Goal: Use online tool/utility: Utilize a website feature to perform a specific function

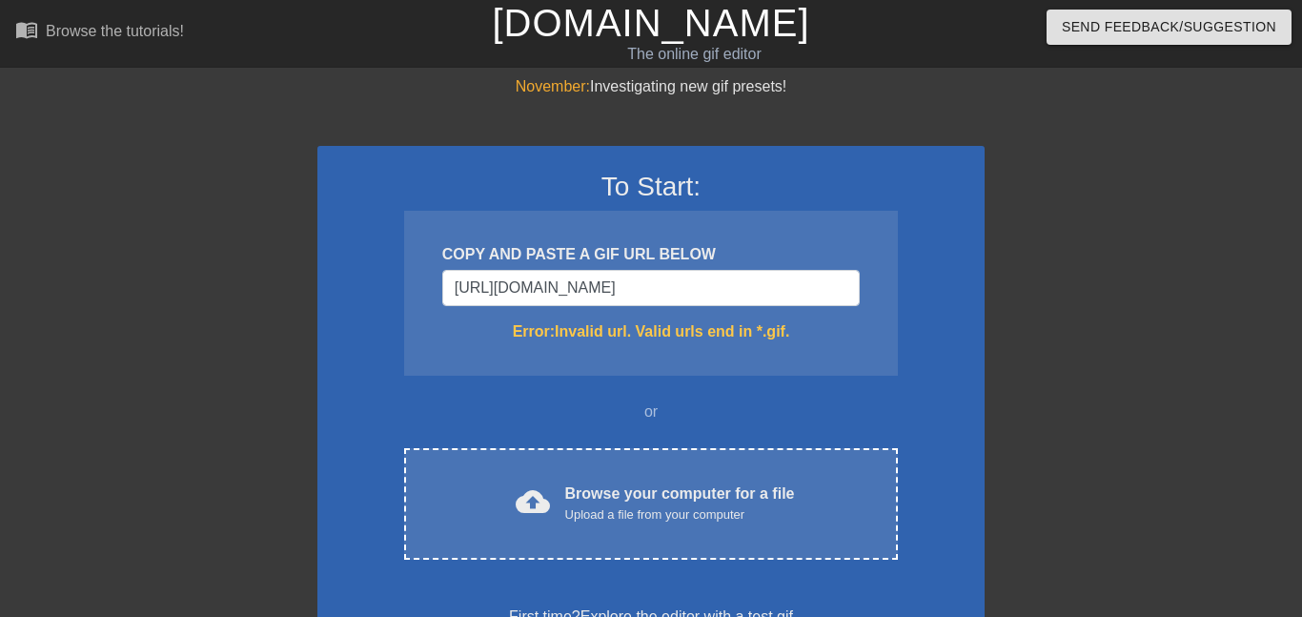
scroll to position [0, 313]
click at [937, 362] on div "To Start: COPY AND PASTE A GIF URL BELOW [URL][DOMAIN_NAME] Error: Invalid url.…" at bounding box center [650, 399] width 667 height 507
click at [849, 280] on input "[URL][DOMAIN_NAME]" at bounding box center [650, 288] width 417 height 36
type input "[URL][DOMAIN_NAME][DOMAIN_NAME]"
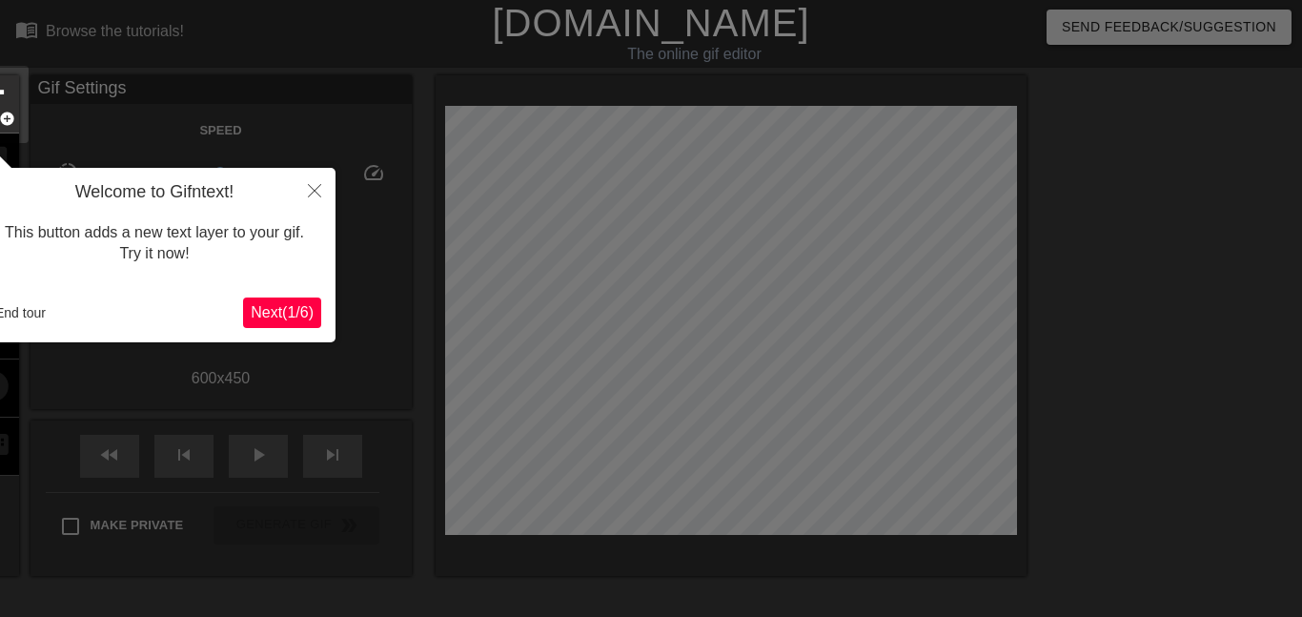
scroll to position [47, 0]
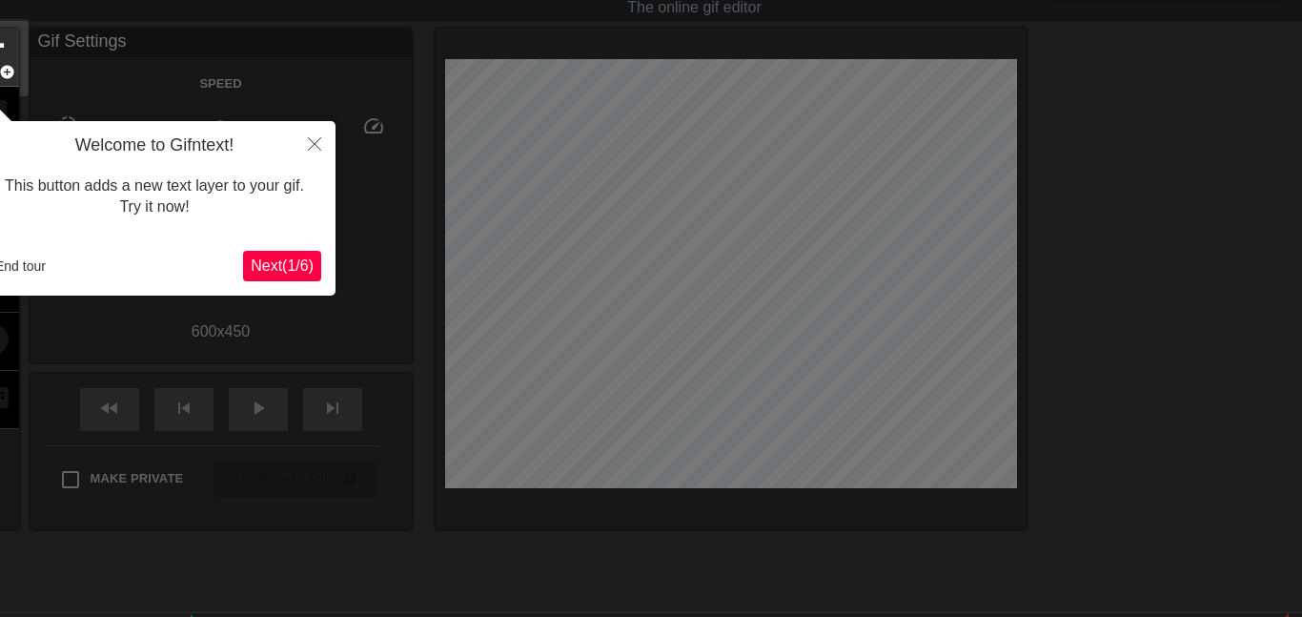
click at [313, 257] on span "Next ( 1 / 6 )" at bounding box center [282, 265] width 63 height 16
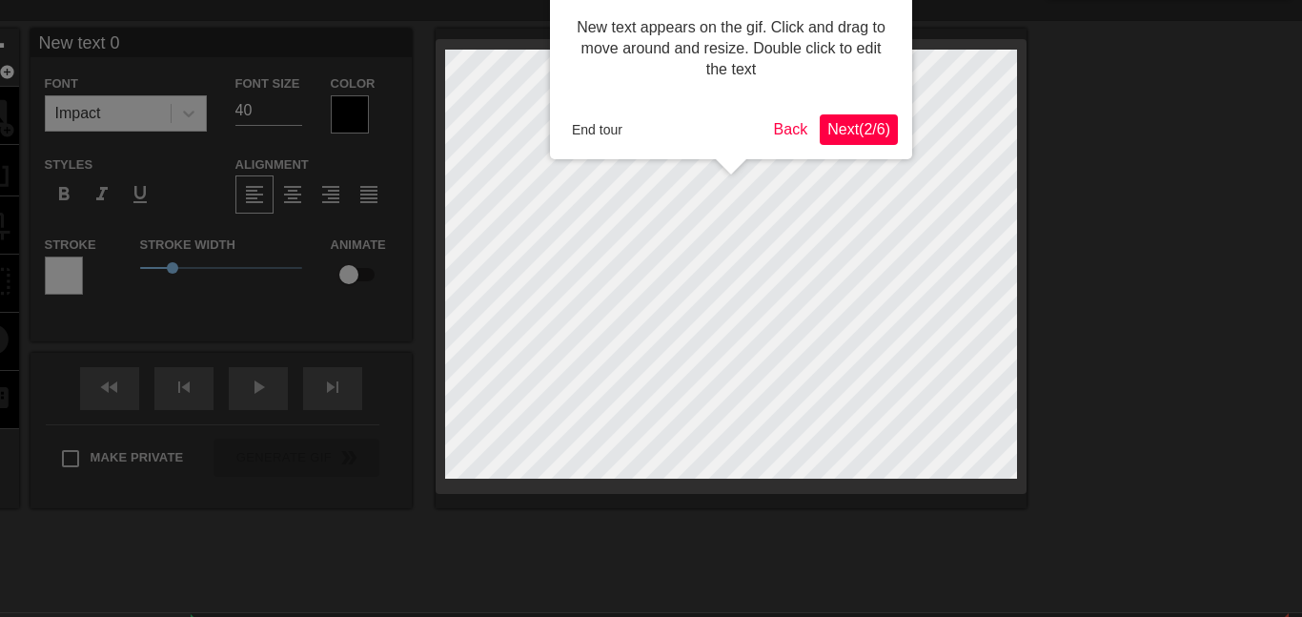
scroll to position [0, 0]
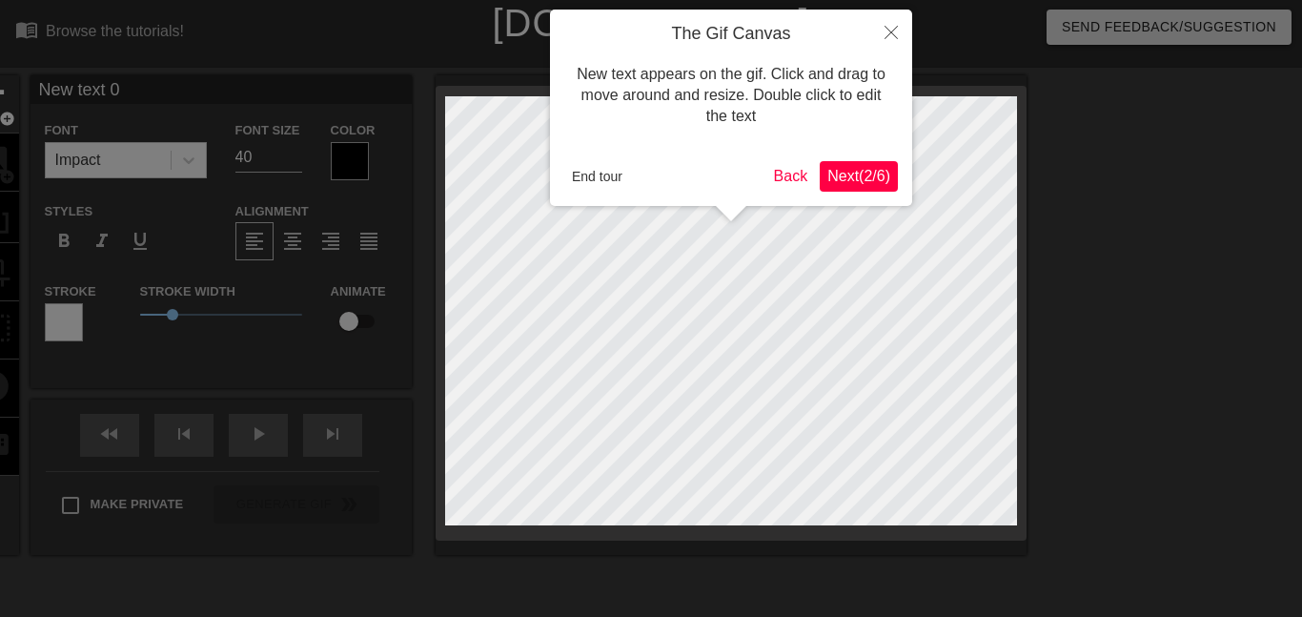
click at [878, 177] on span "Next ( 2 / 6 )" at bounding box center [858, 176] width 63 height 16
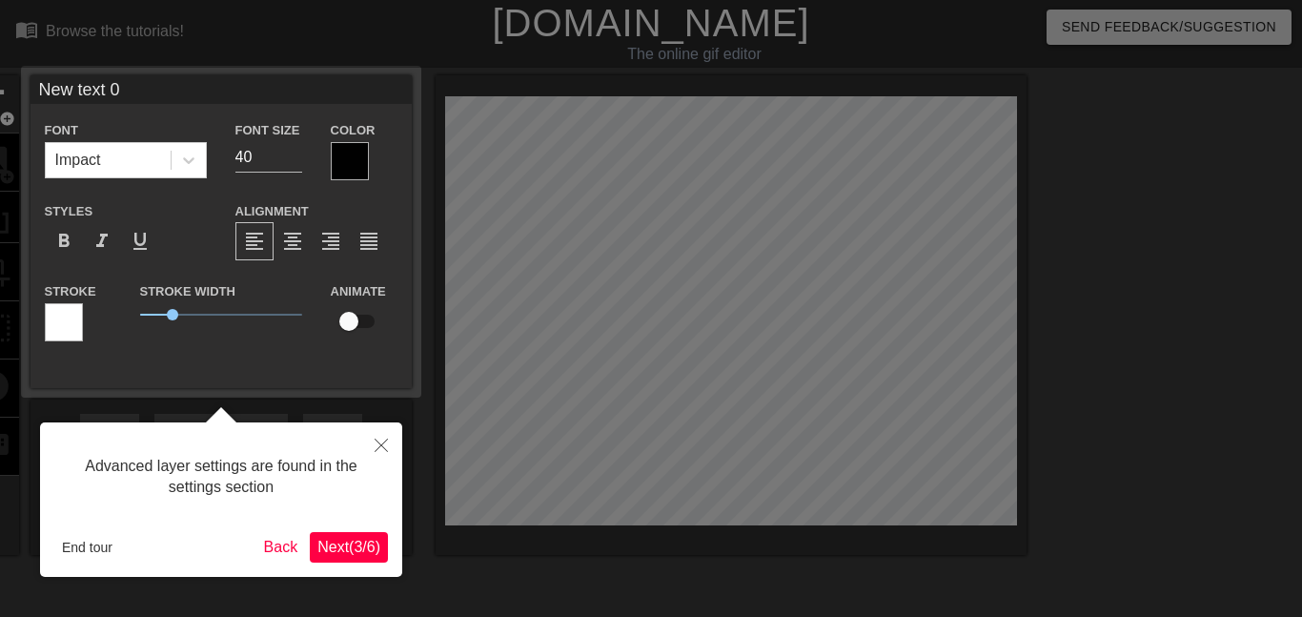
scroll to position [47, 0]
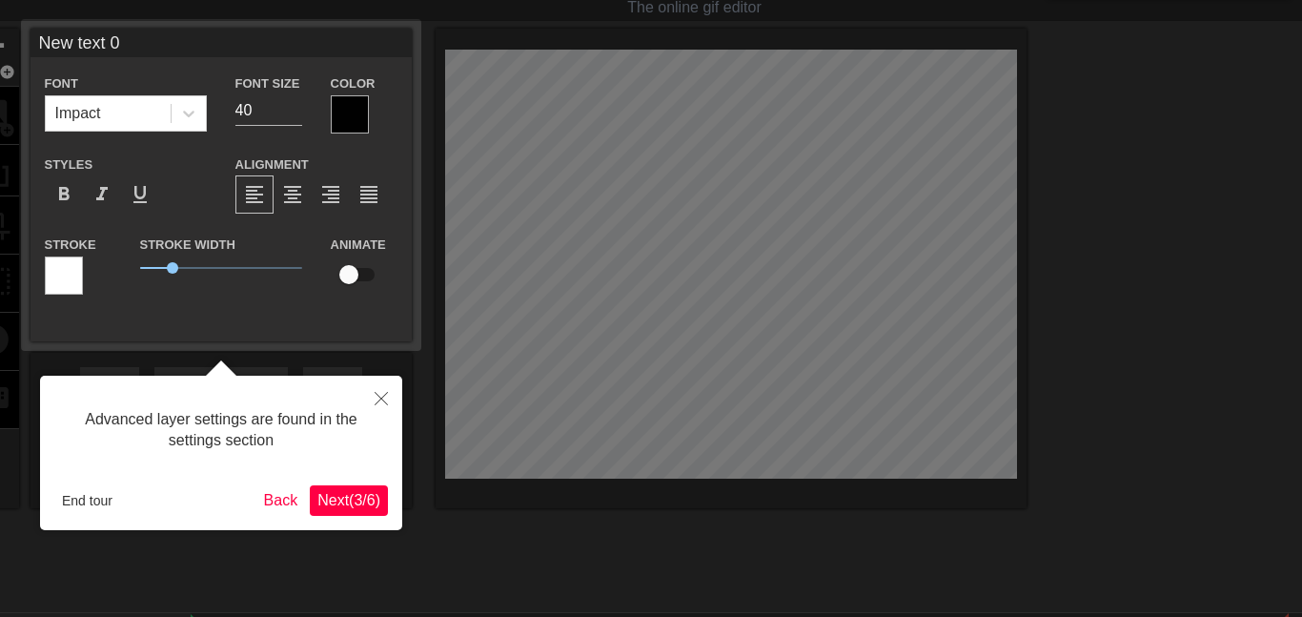
click at [368, 502] on span "Next ( 3 / 6 )" at bounding box center [348, 500] width 63 height 16
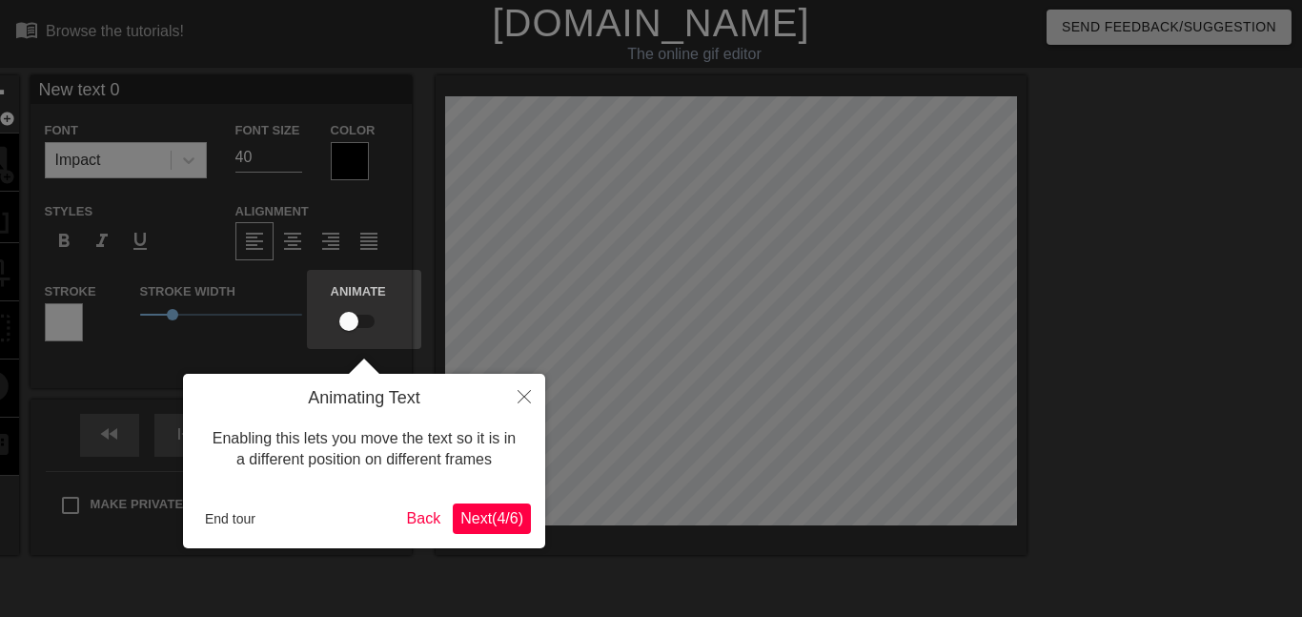
click at [477, 520] on span "Next ( 4 / 6 )" at bounding box center [491, 518] width 63 height 16
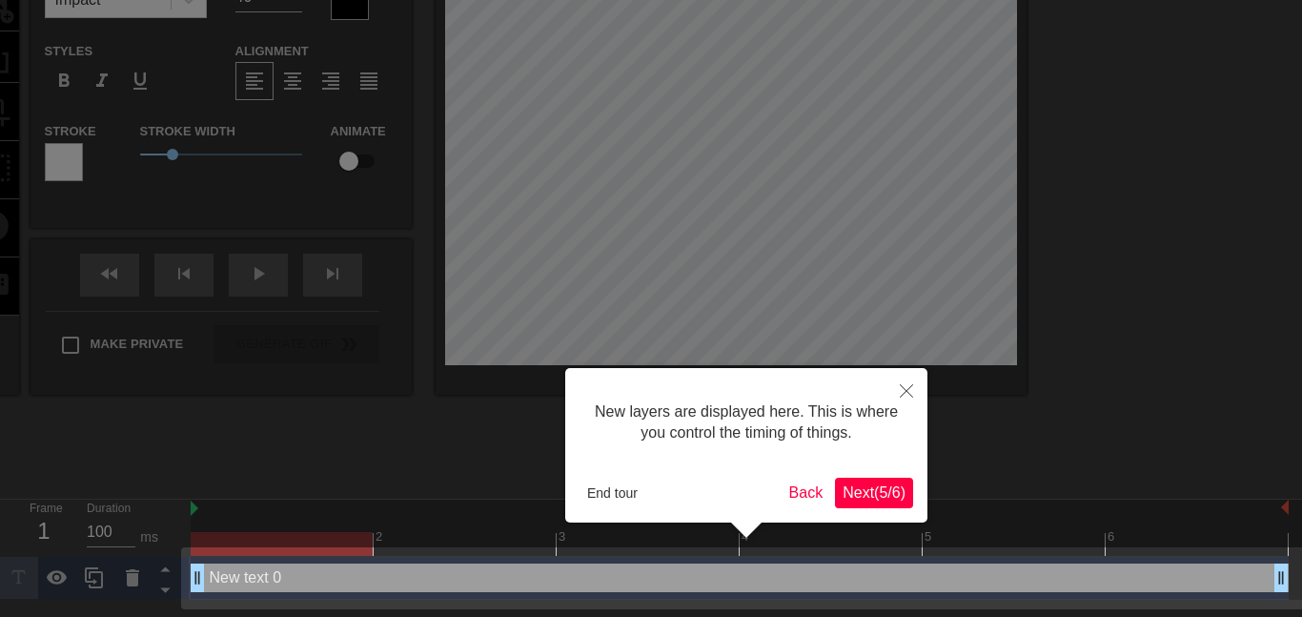
click at [846, 484] on span "Next ( 5 / 6 )" at bounding box center [873, 492] width 63 height 16
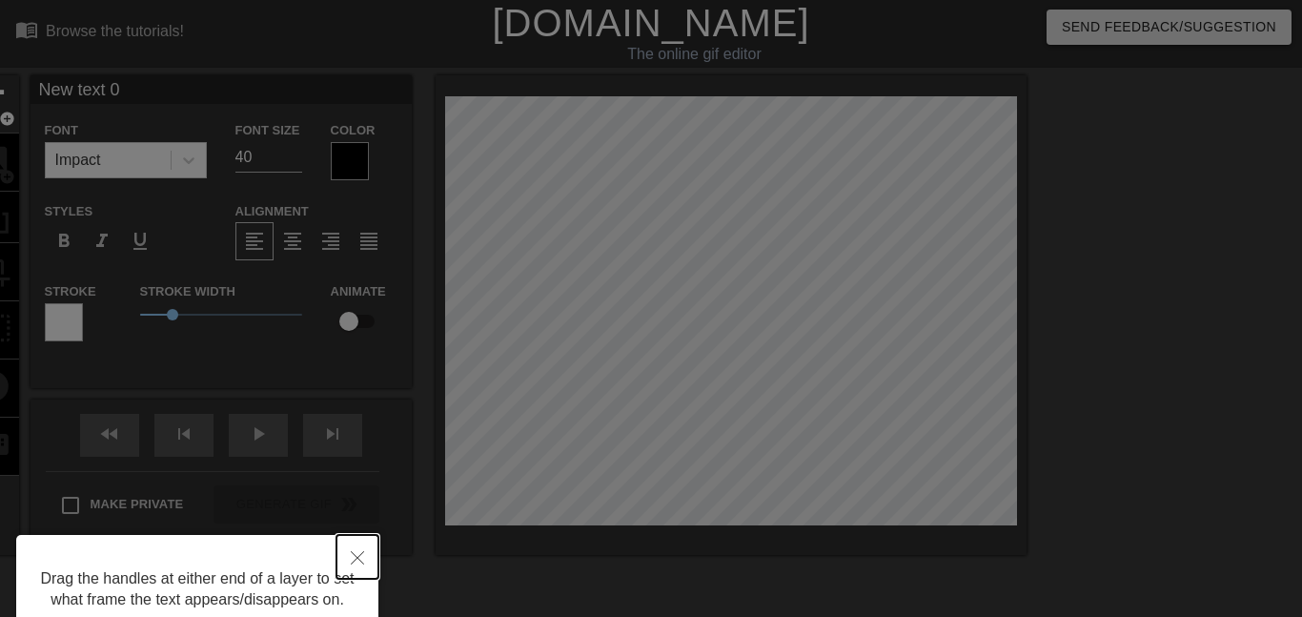
click at [343, 538] on button "Close" at bounding box center [357, 557] width 42 height 44
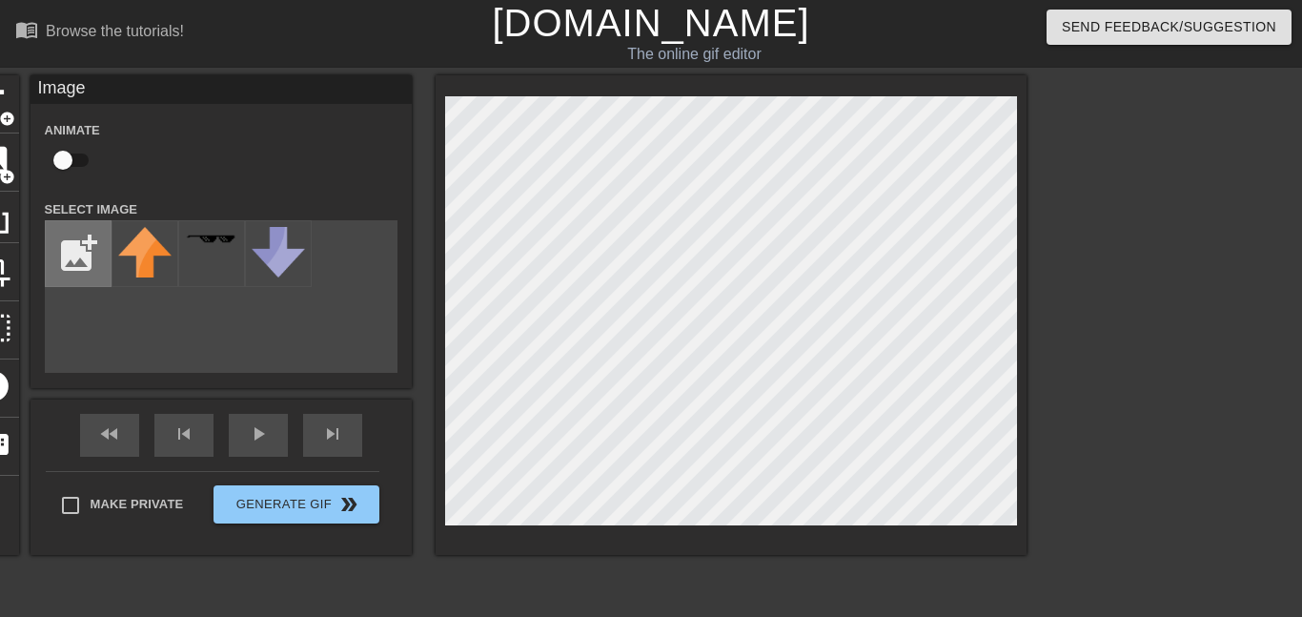
click at [75, 229] on input "file" at bounding box center [78, 253] width 65 height 65
click at [351, 328] on div "title add_circle image add_circle crop photo_size_select_large help keyboard Im…" at bounding box center [497, 314] width 1059 height 479
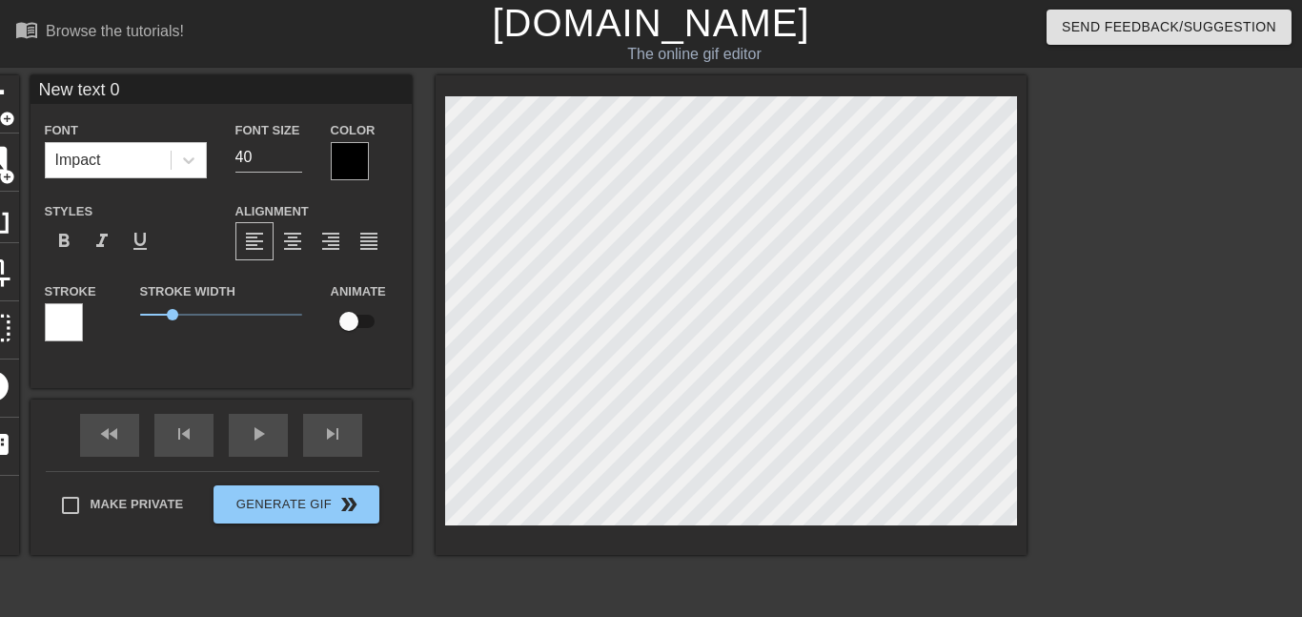
click at [349, 333] on div "title add_circle image add_circle crop photo_size_select_large help keyboard Ne…" at bounding box center [497, 314] width 1059 height 479
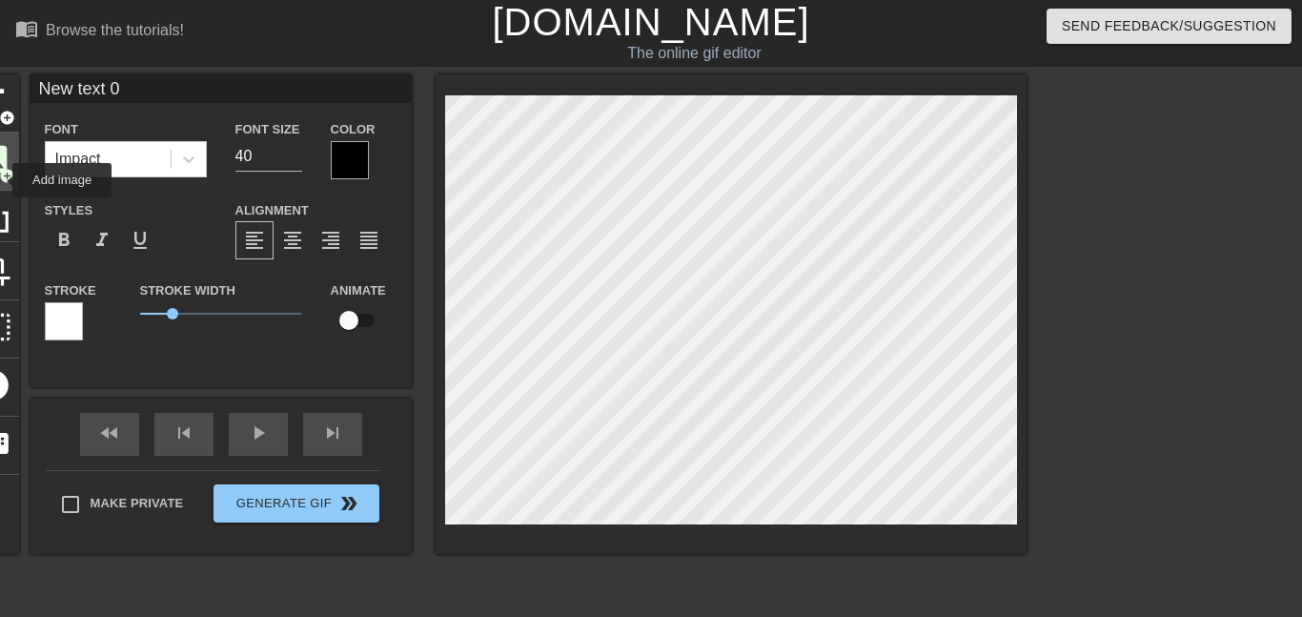
click at [0, 180] on span "add_circle" at bounding box center [7, 176] width 16 height 16
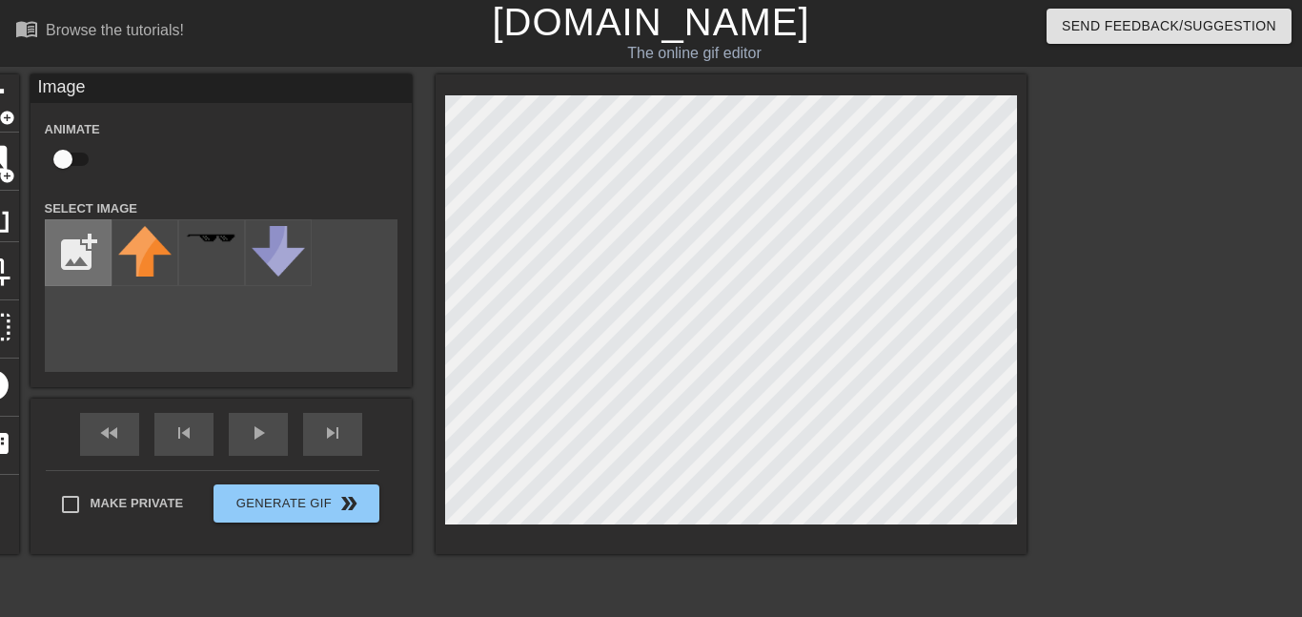
click at [74, 260] on input "file" at bounding box center [78, 252] width 65 height 65
click at [309, 294] on div "title add_circle image add_circle crop photo_size_select_large help keyboard Im…" at bounding box center [497, 313] width 1059 height 479
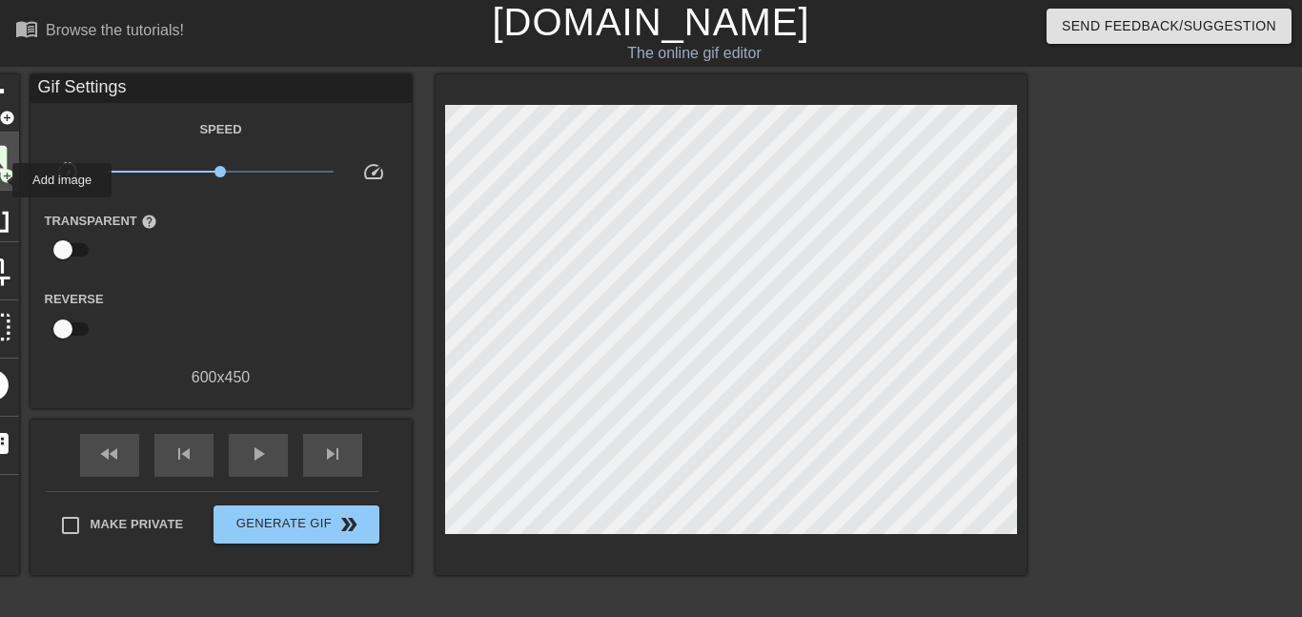
click at [0, 180] on span "add_circle" at bounding box center [7, 176] width 16 height 16
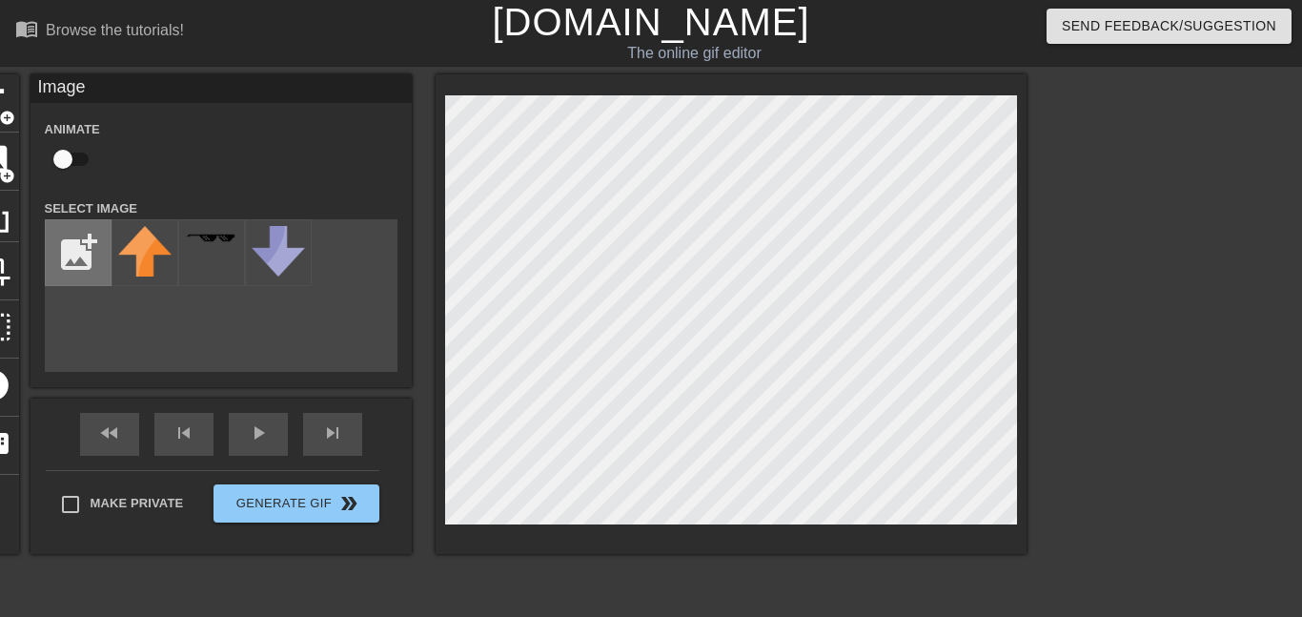
click at [106, 242] on input "file" at bounding box center [78, 252] width 65 height 65
type input "C:\fakepath\cooltext493761518879041.png"
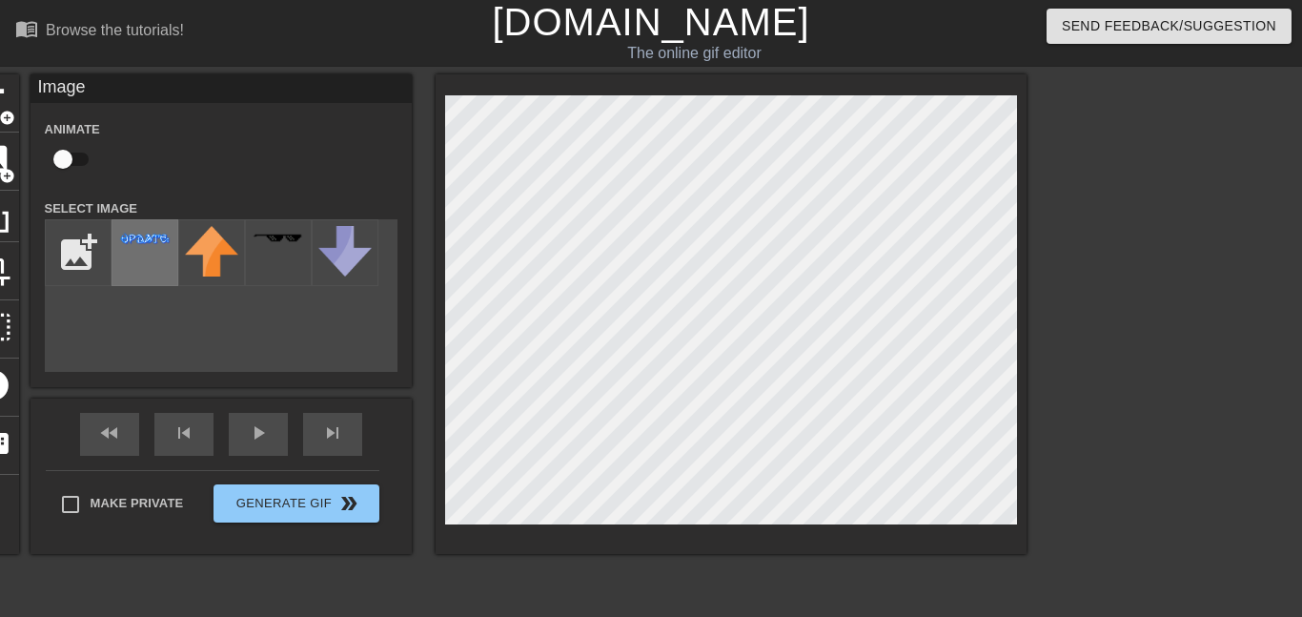
click at [153, 247] on div at bounding box center [145, 252] width 67 height 67
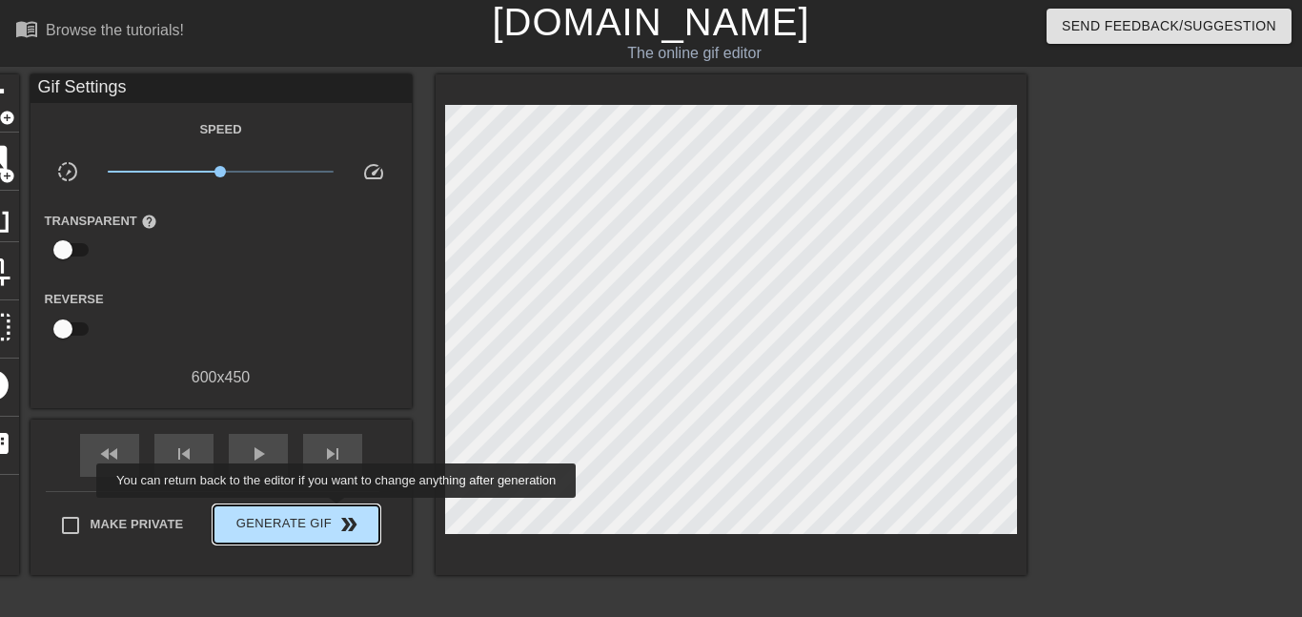
click at [337, 513] on span "double_arrow" at bounding box center [348, 524] width 23 height 23
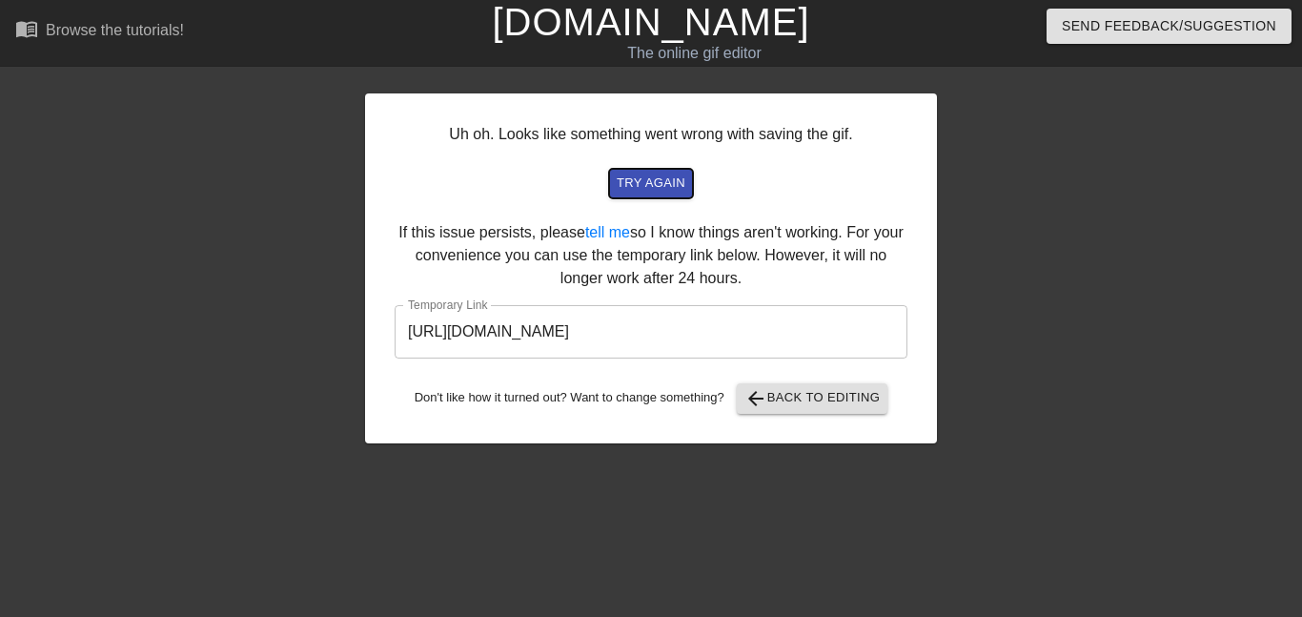
click at [654, 188] on span "try again" at bounding box center [651, 184] width 69 height 22
click at [666, 196] on button "try again" at bounding box center [651, 184] width 84 height 30
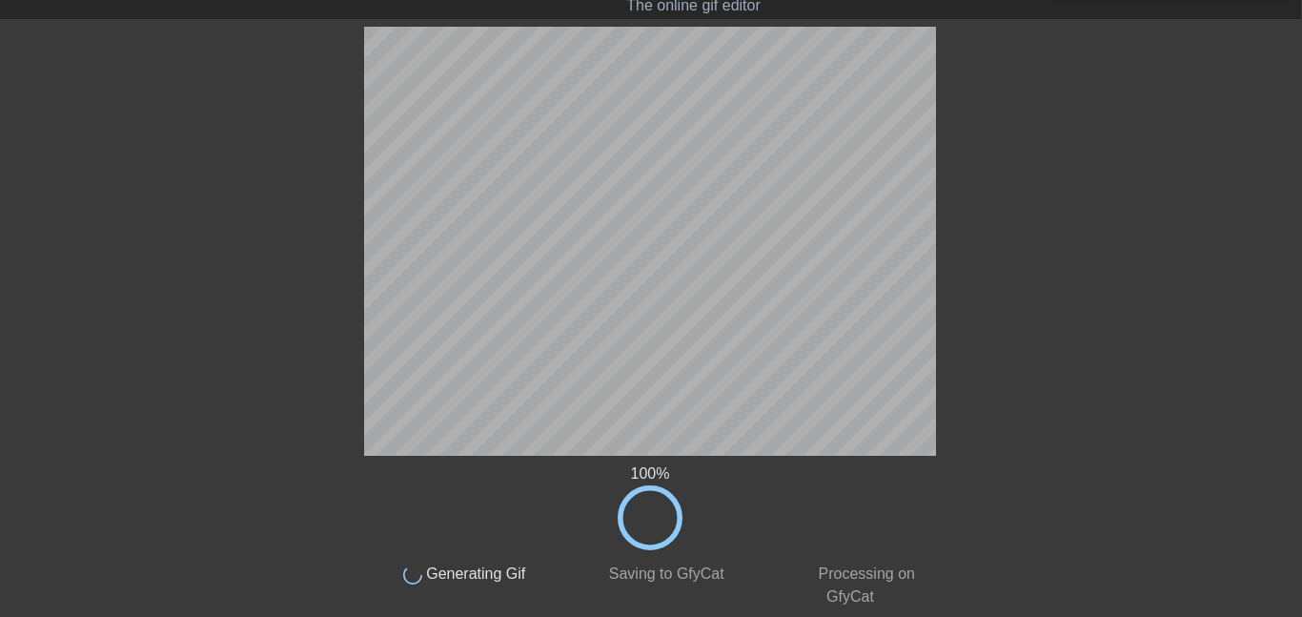
scroll to position [39, 1]
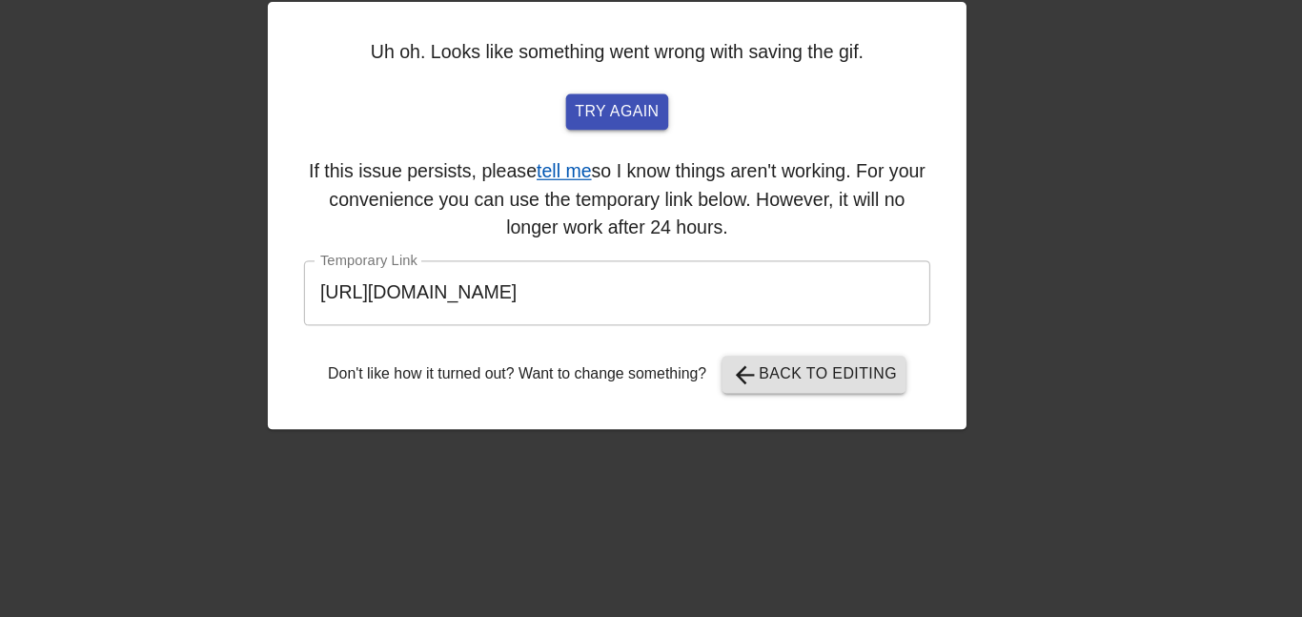
click at [604, 187] on link "tell me" at bounding box center [606, 194] width 45 height 16
